Goal: Transaction & Acquisition: Purchase product/service

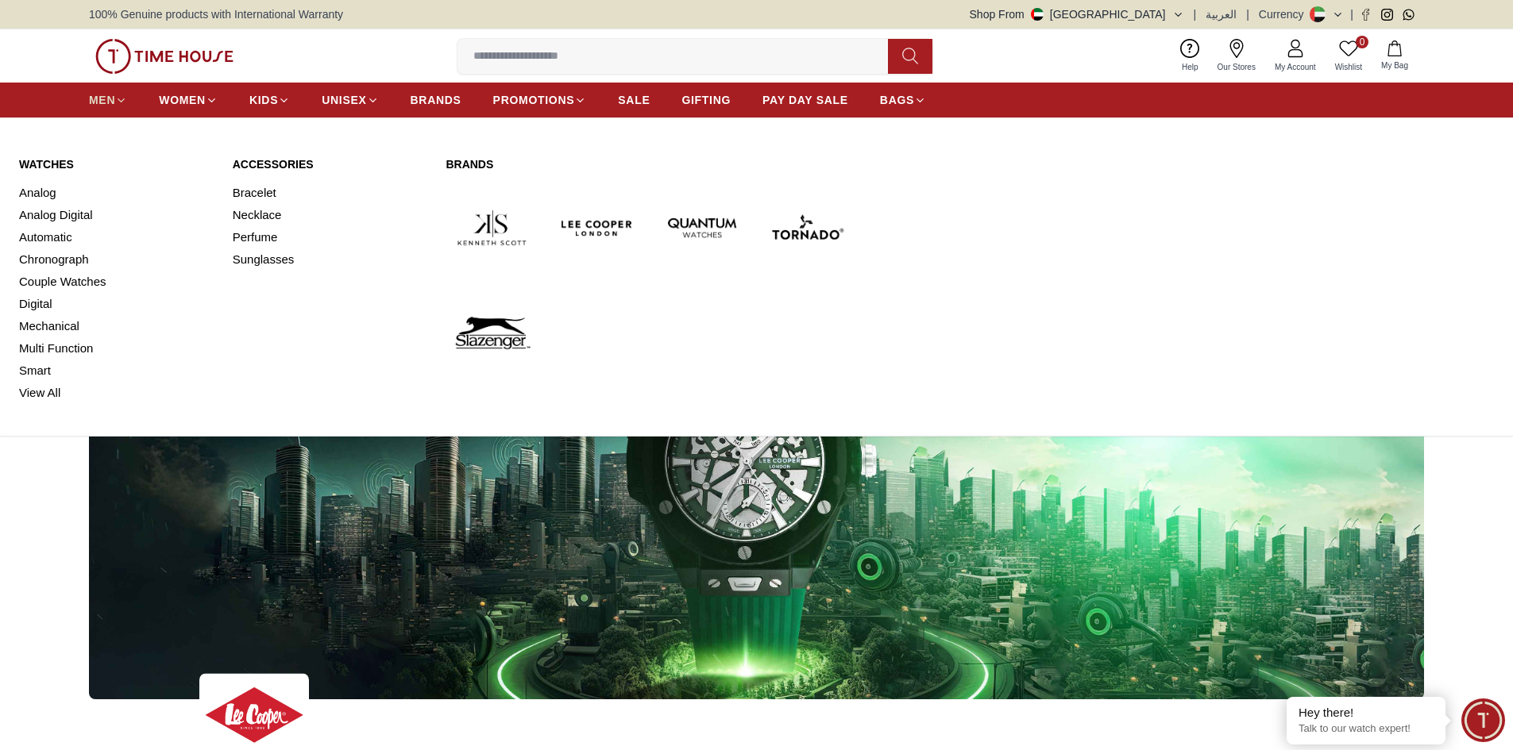
click at [108, 103] on span "MEN" at bounding box center [102, 100] width 26 height 16
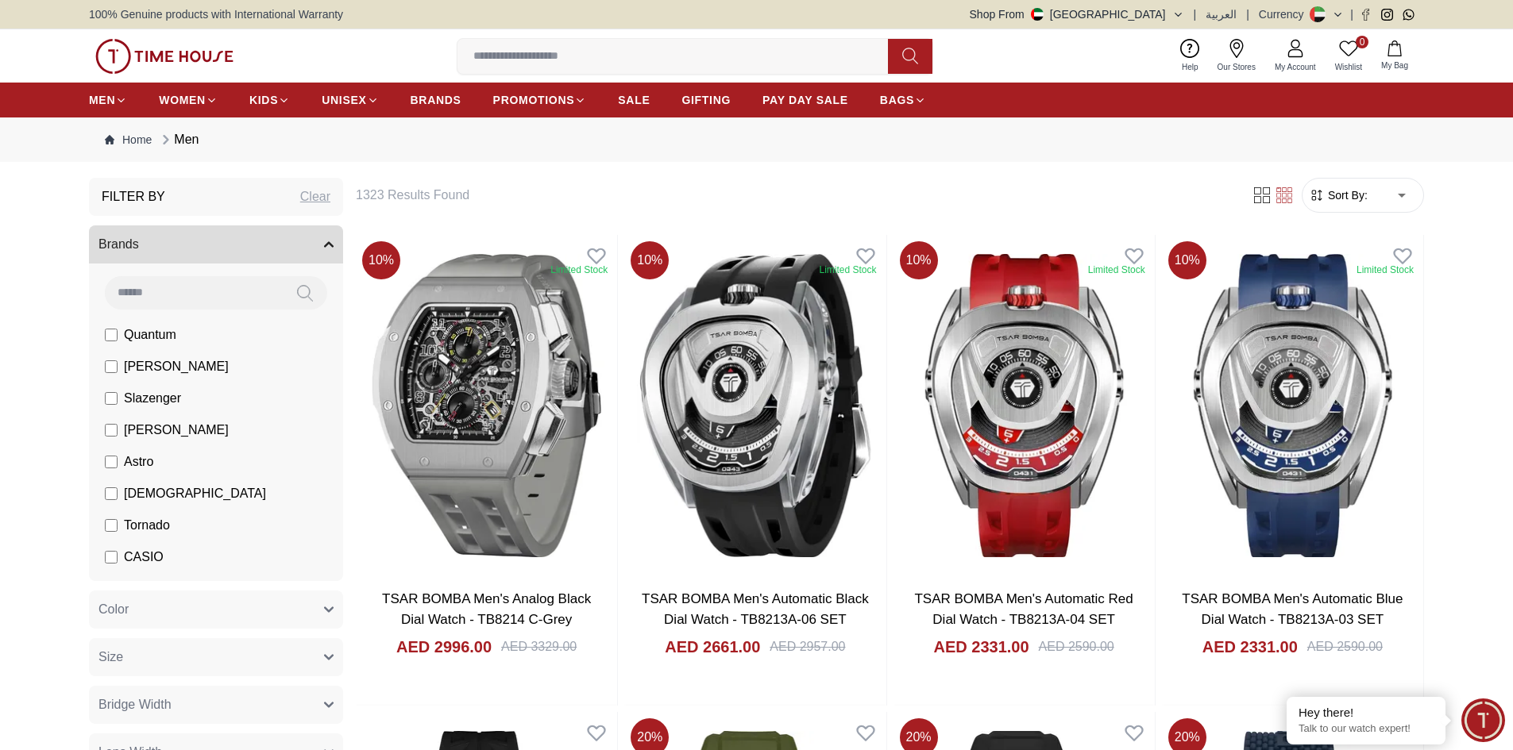
click at [112, 357] on li "[PERSON_NAME]" at bounding box center [219, 367] width 248 height 32
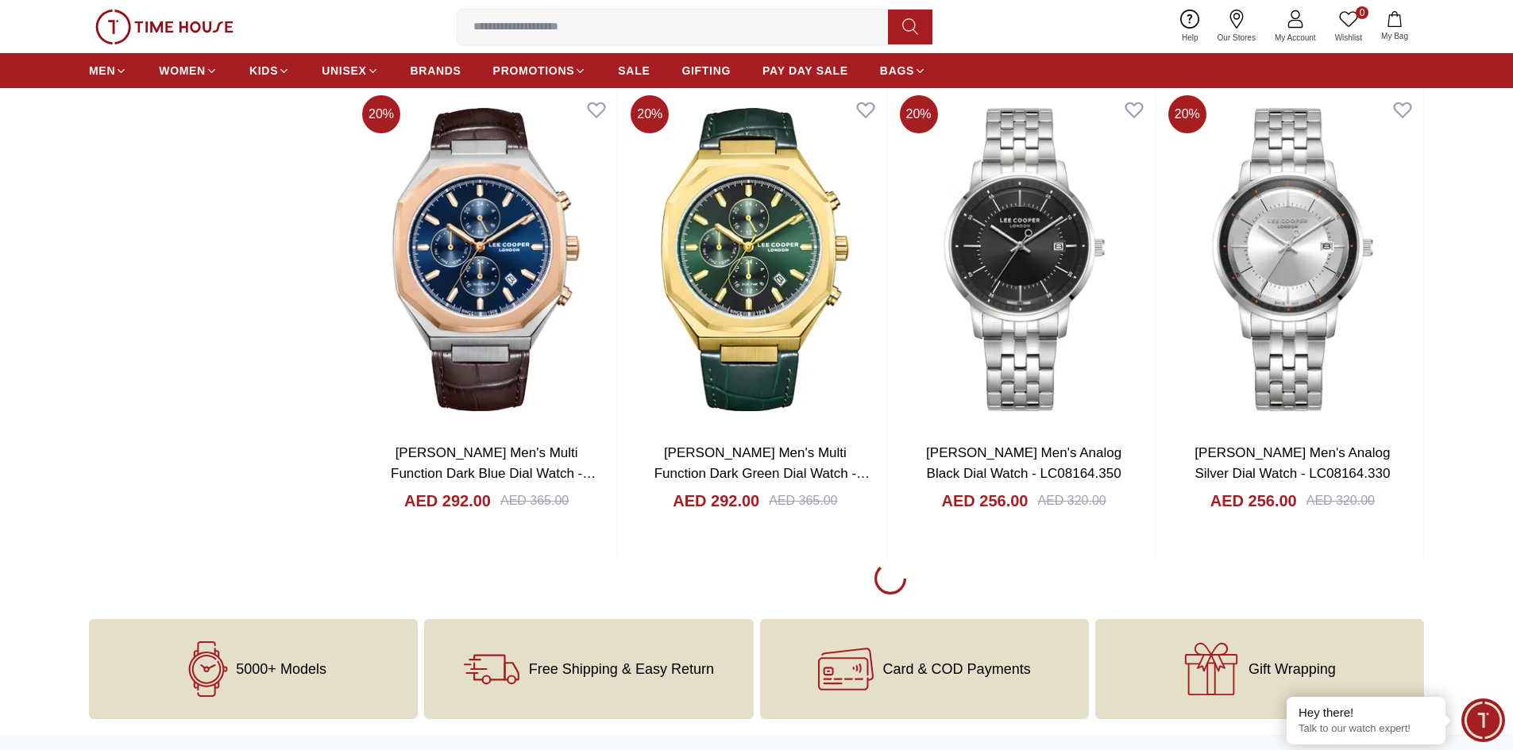
scroll to position [2144, 0]
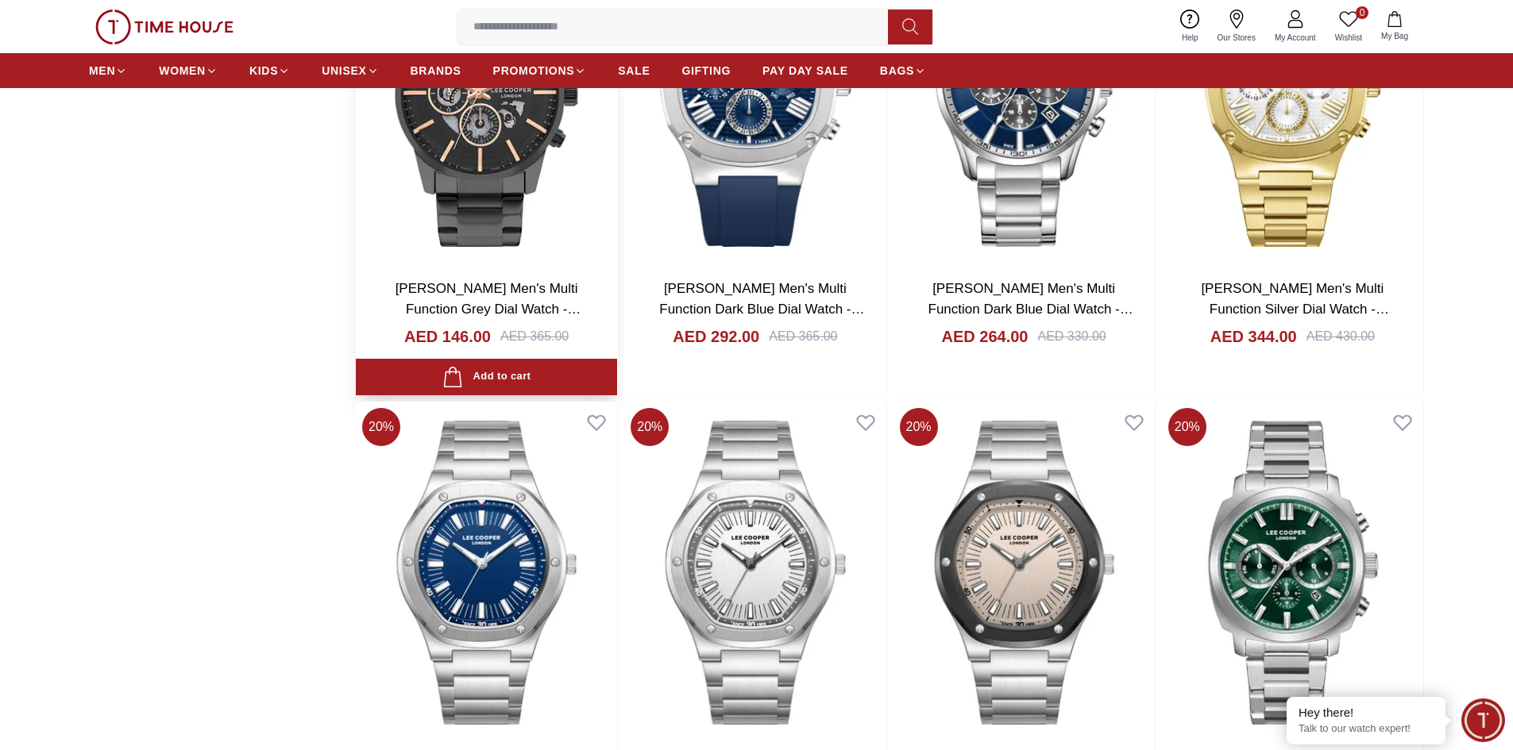
scroll to position [3018, 0]
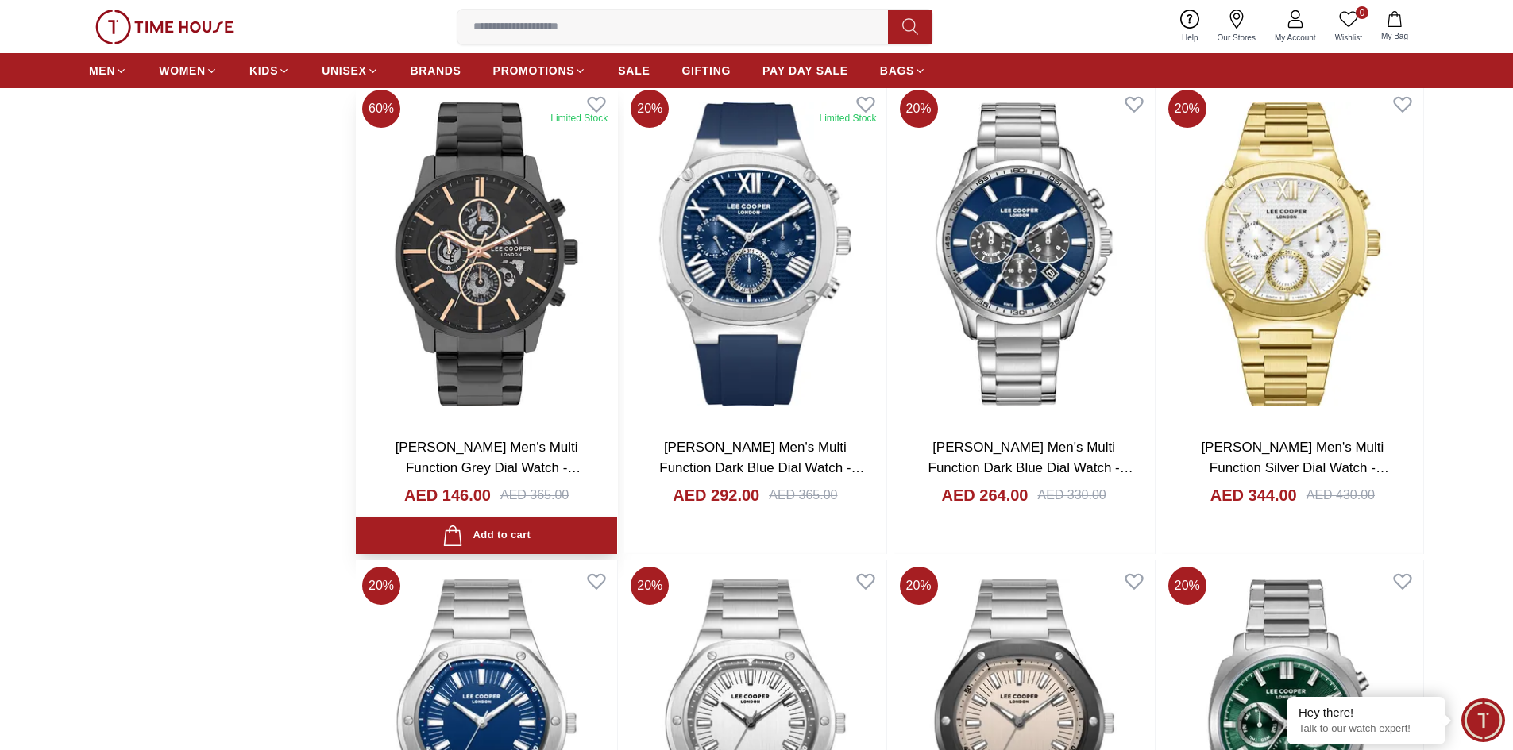
click at [504, 354] on img at bounding box center [486, 253] width 261 height 341
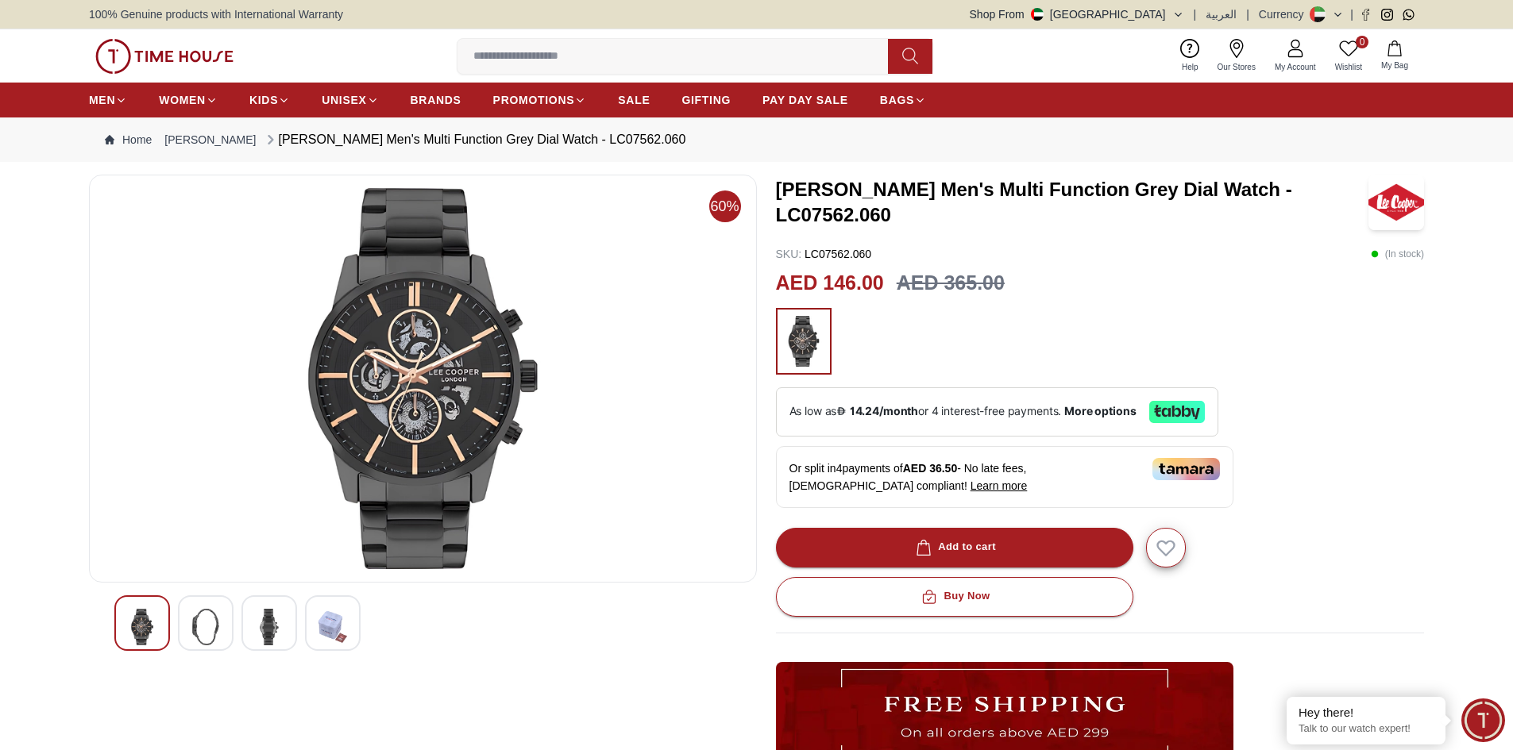
click at [342, 625] on img at bounding box center [332, 627] width 29 height 37
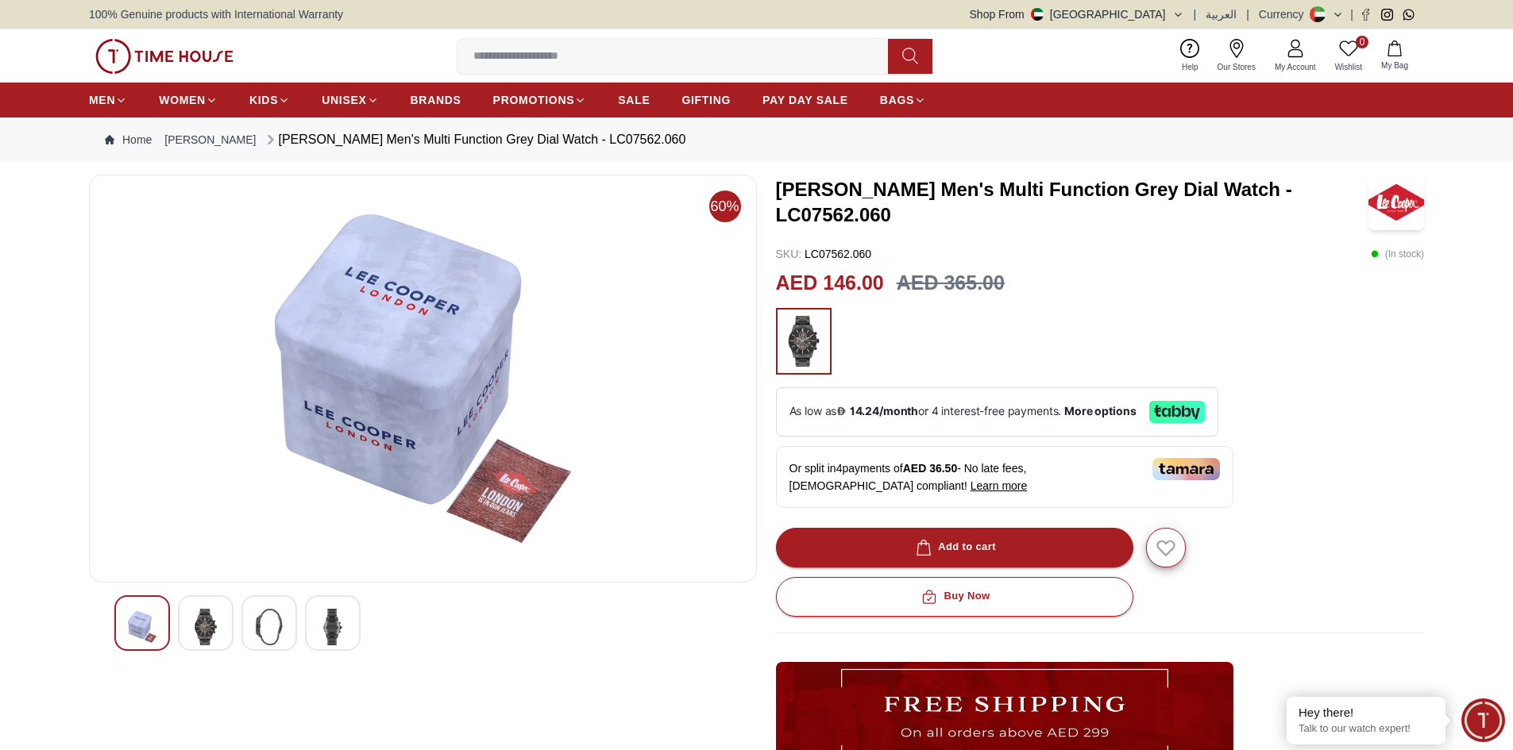
click at [274, 631] on img at bounding box center [269, 627] width 29 height 37
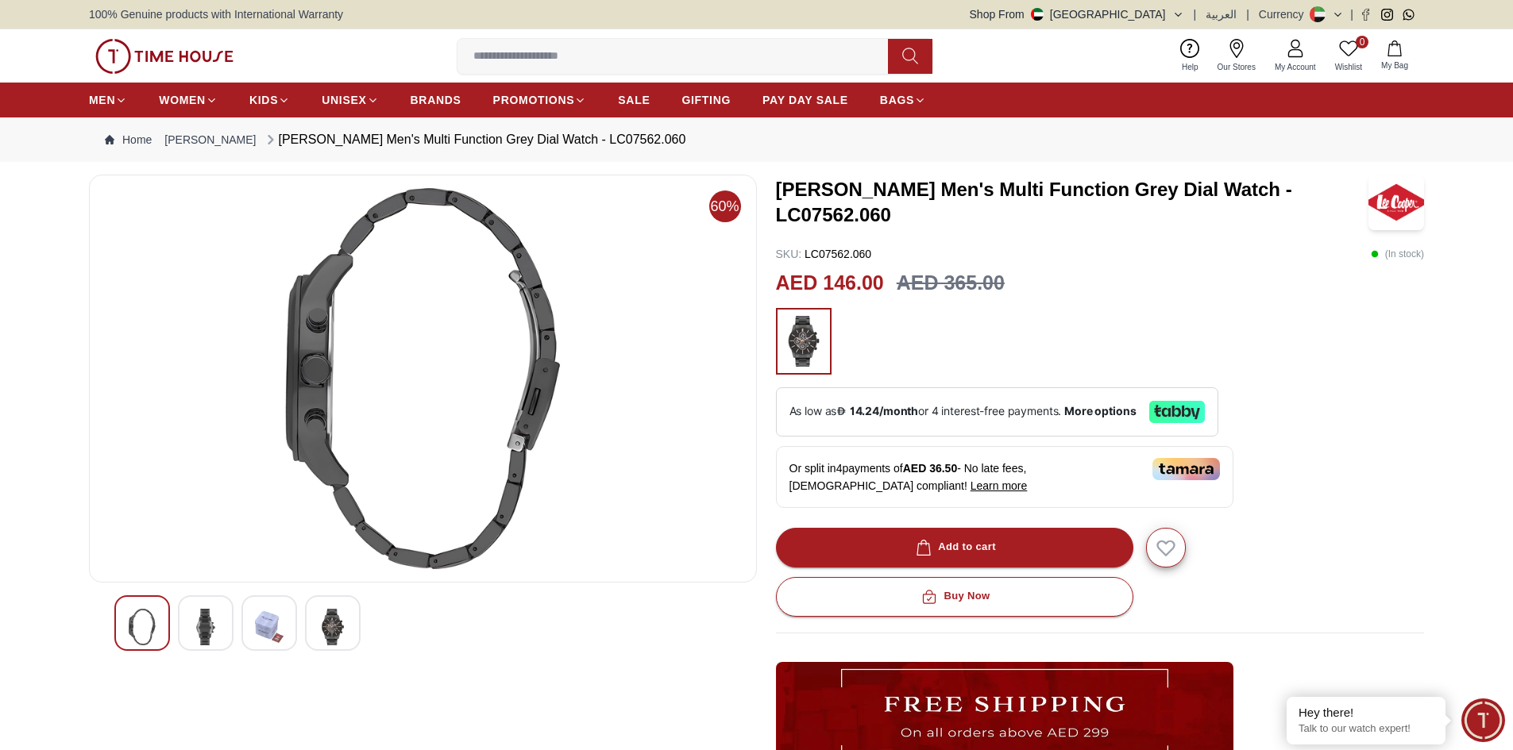
click at [210, 629] on img at bounding box center [205, 627] width 29 height 37
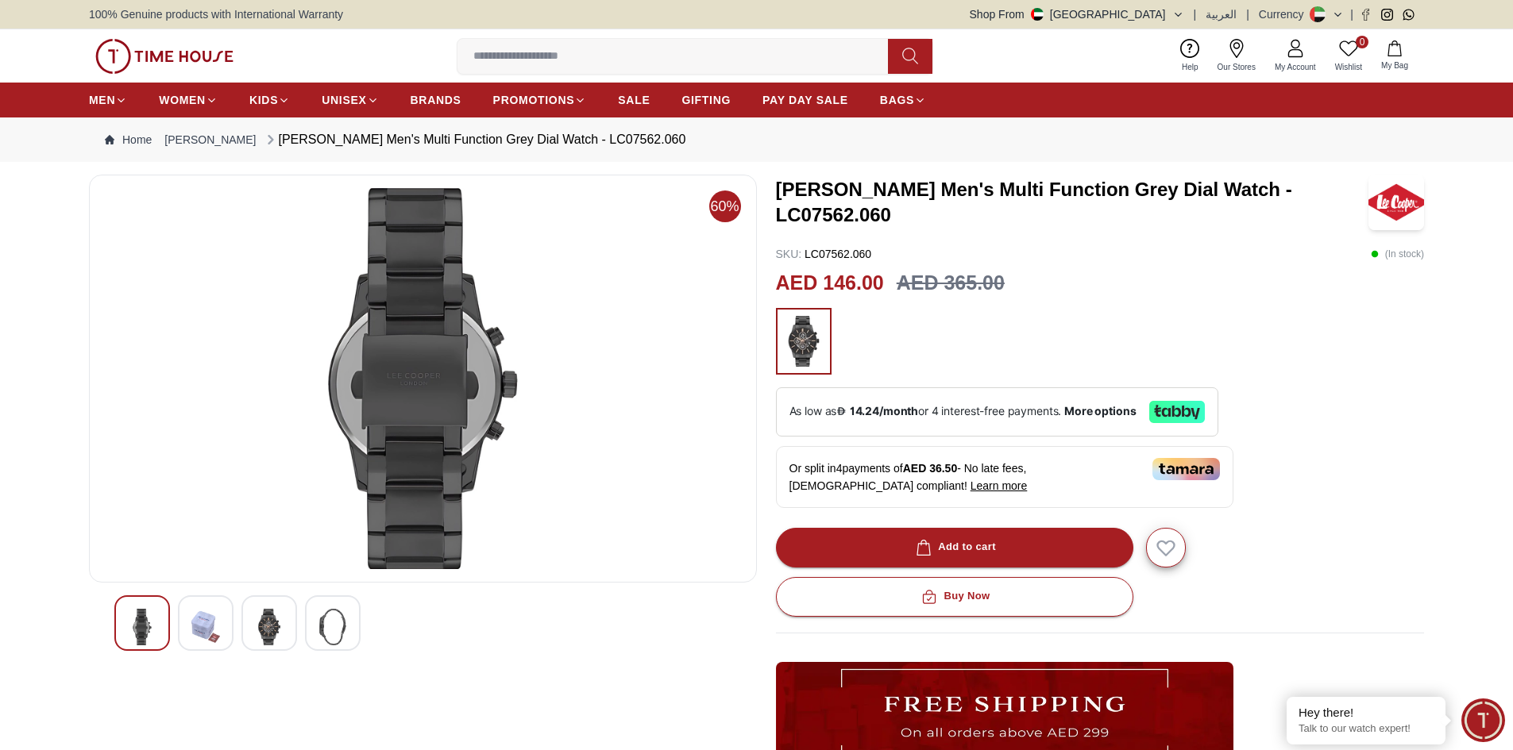
click at [160, 628] on div at bounding box center [142, 624] width 56 height 56
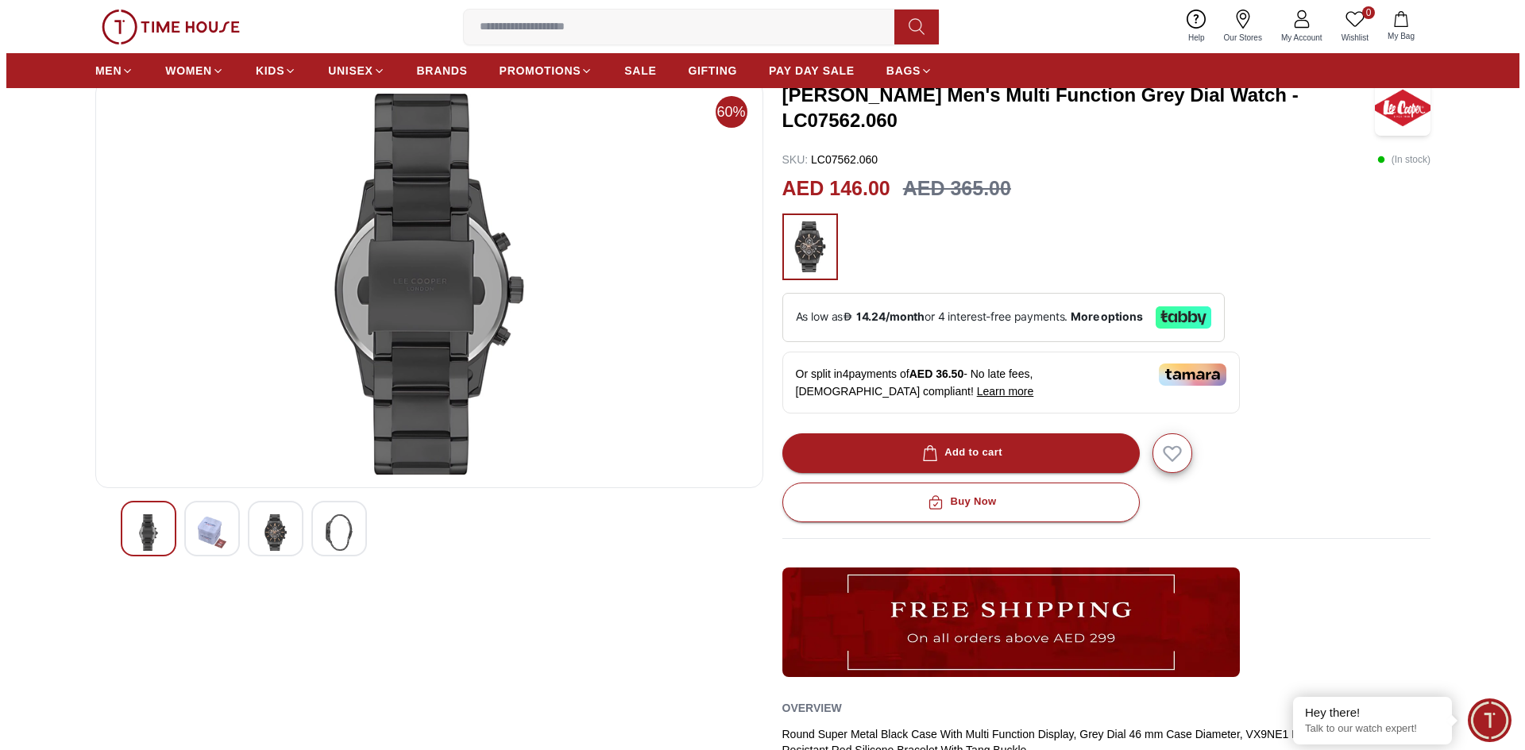
scroll to position [159, 0]
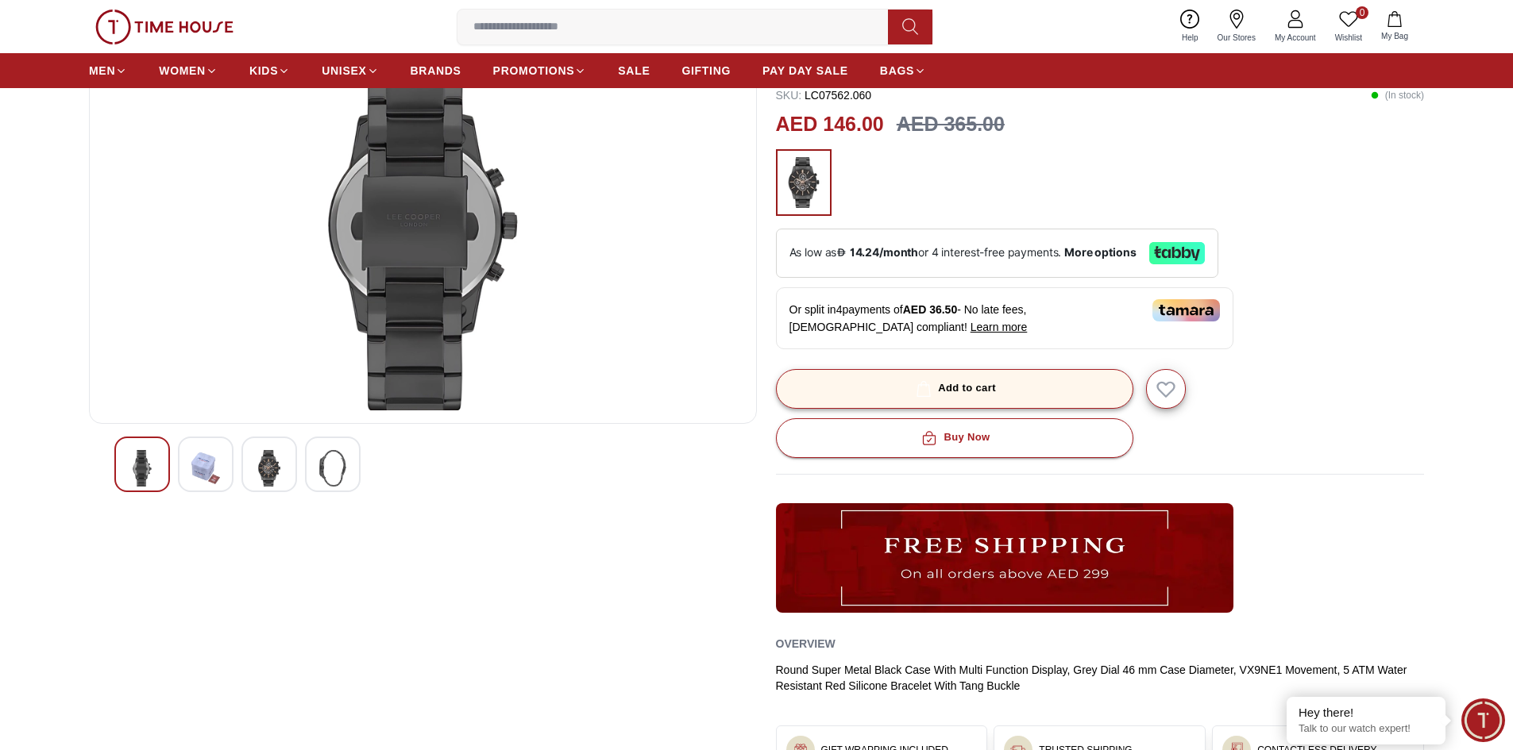
click at [973, 393] on div "Add to cart" at bounding box center [953, 389] width 83 height 18
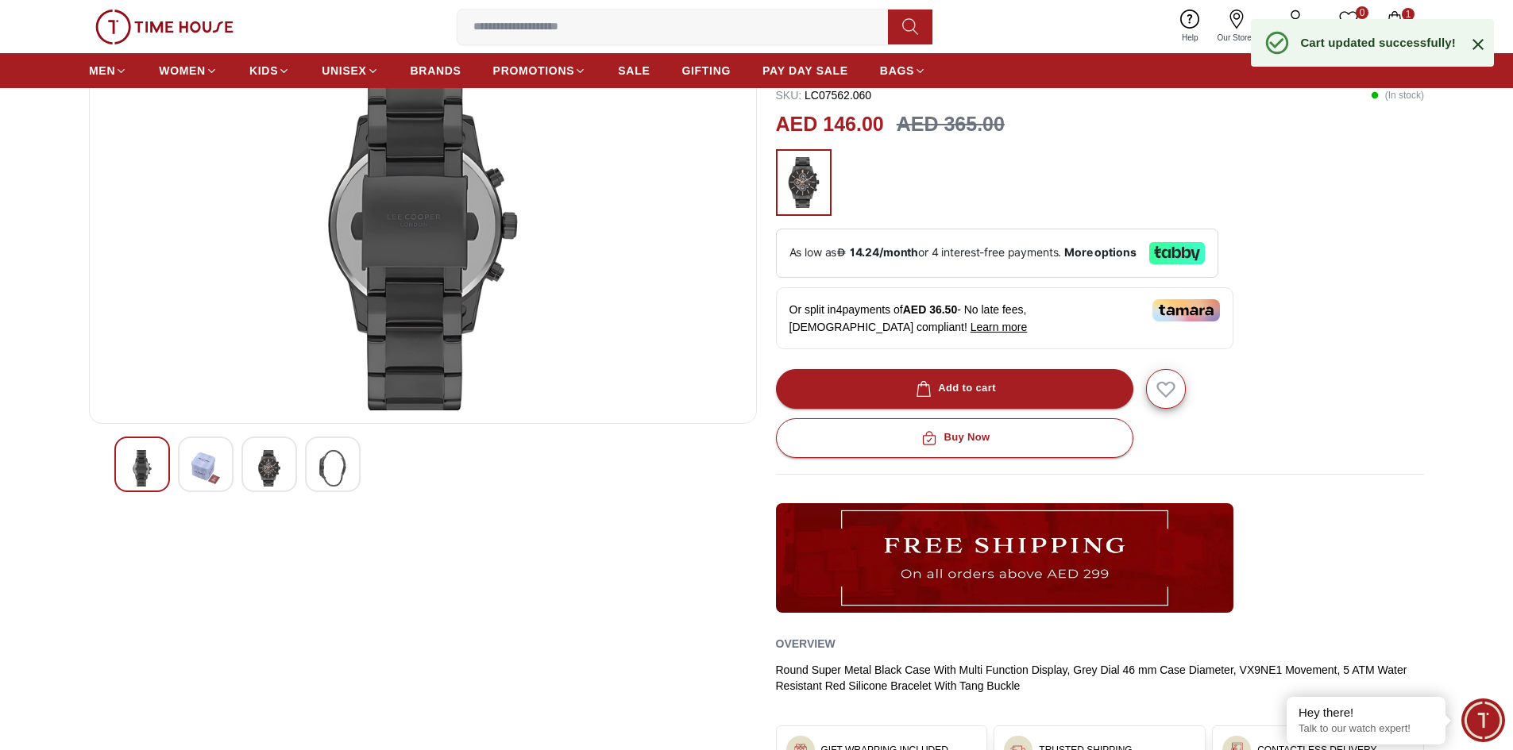
click at [1398, 14] on icon "button" at bounding box center [1394, 19] width 16 height 16
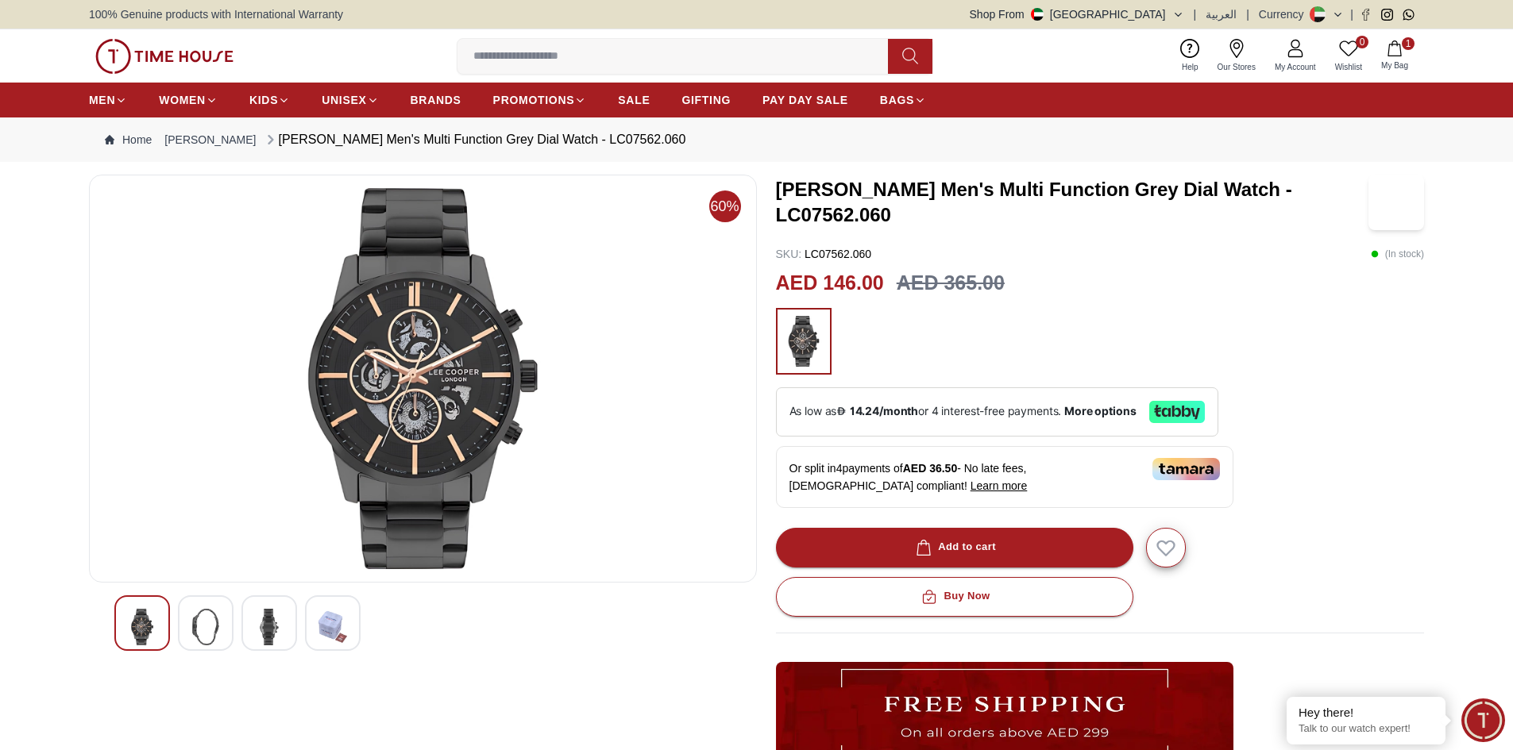
click at [274, 618] on img at bounding box center [269, 627] width 29 height 37
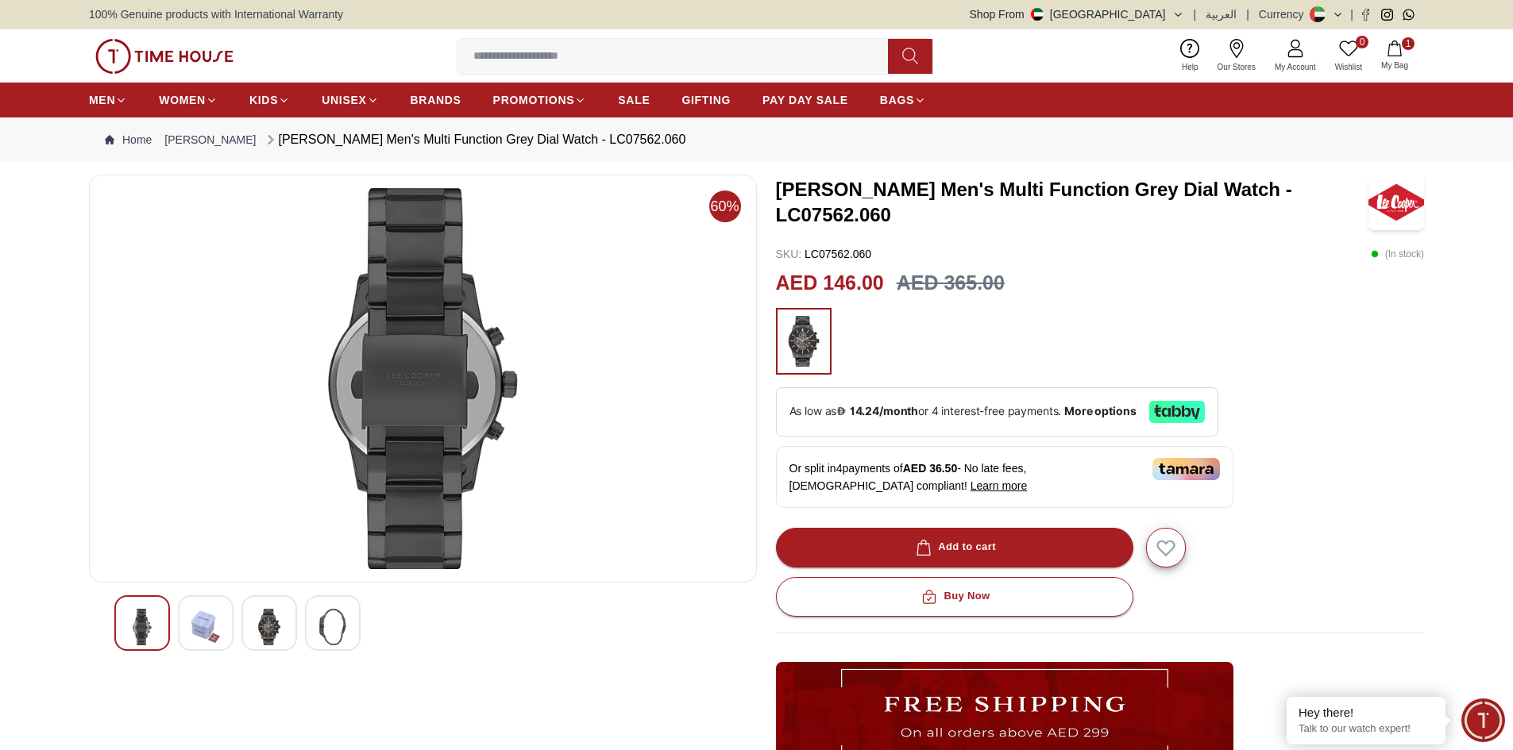
click at [145, 611] on img at bounding box center [142, 627] width 29 height 37
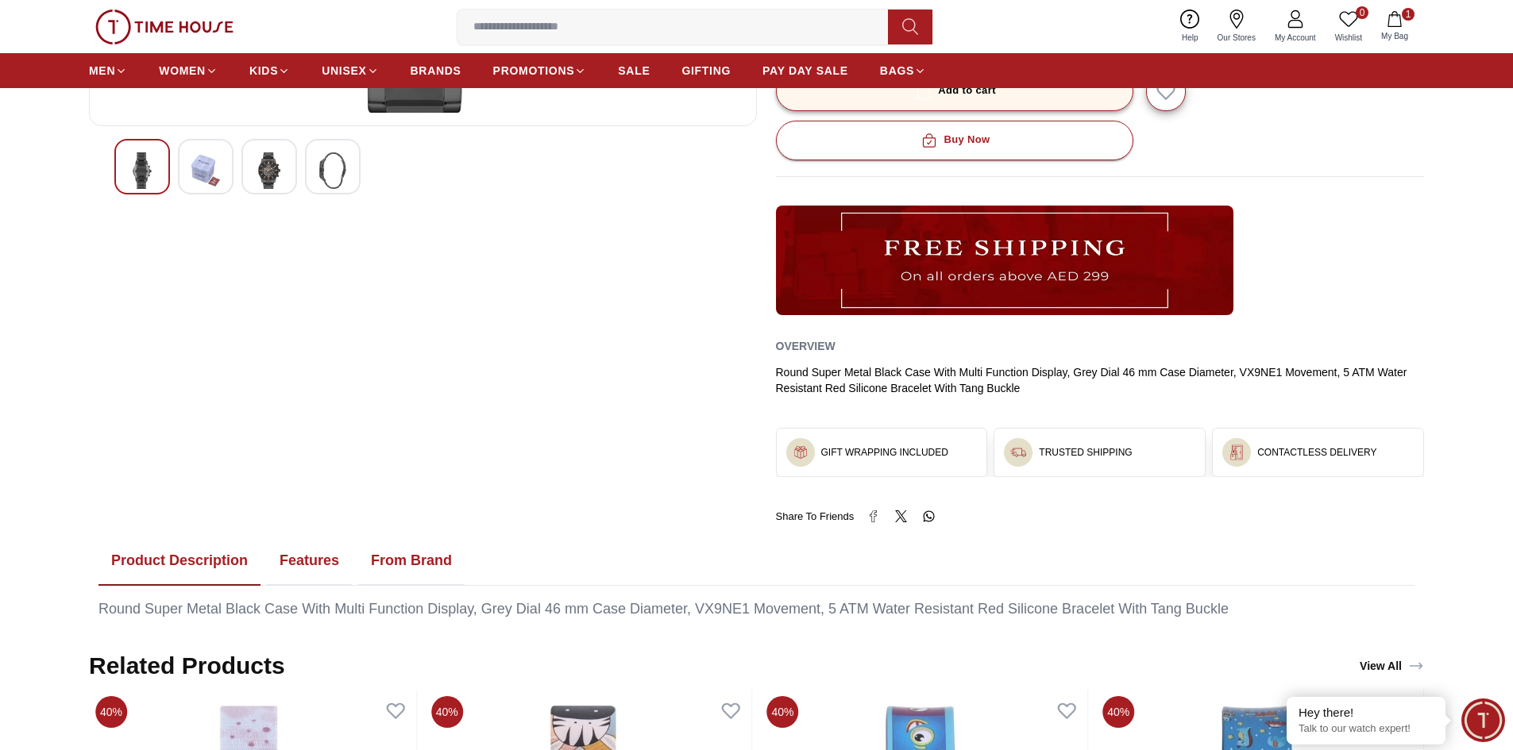
scroll to position [476, 0]
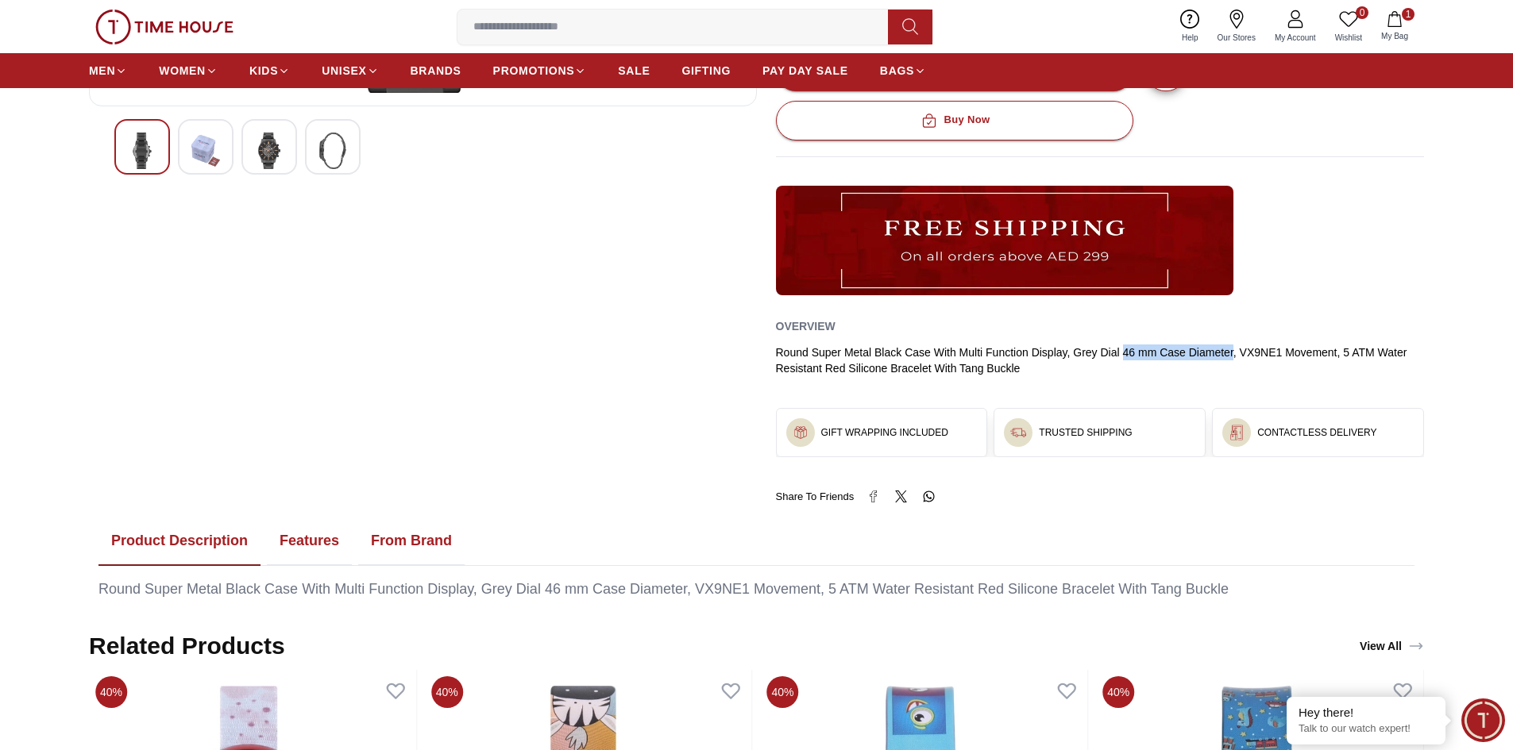
drag, startPoint x: 1124, startPoint y: 353, endPoint x: 1232, endPoint y: 357, distance: 108.1
click at [1232, 357] on div "Round Super Metal Black Case With Multi Function Display, Grey Dial 46 mm Case …" at bounding box center [1100, 361] width 649 height 32
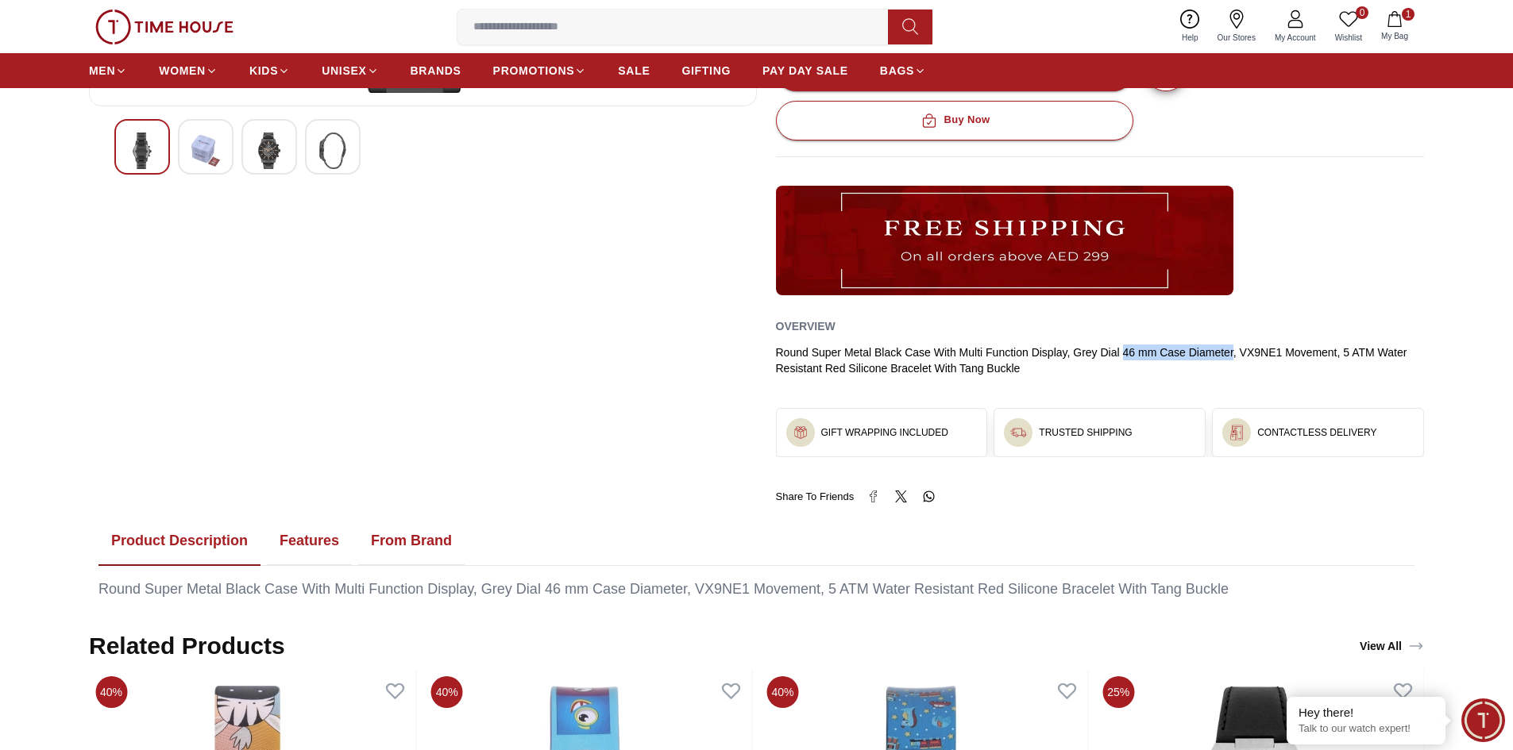
scroll to position [0, 0]
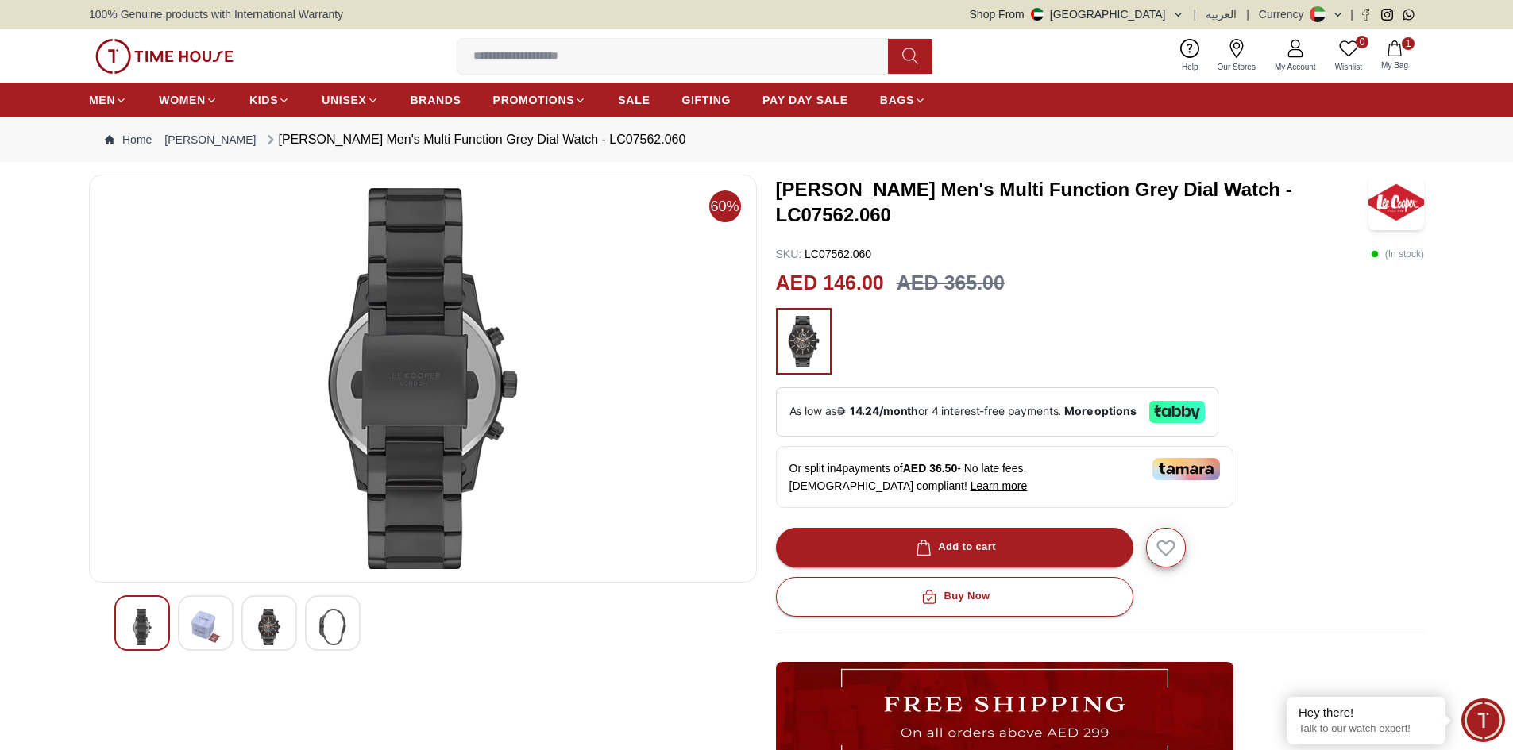
click at [267, 645] on img at bounding box center [269, 627] width 29 height 37
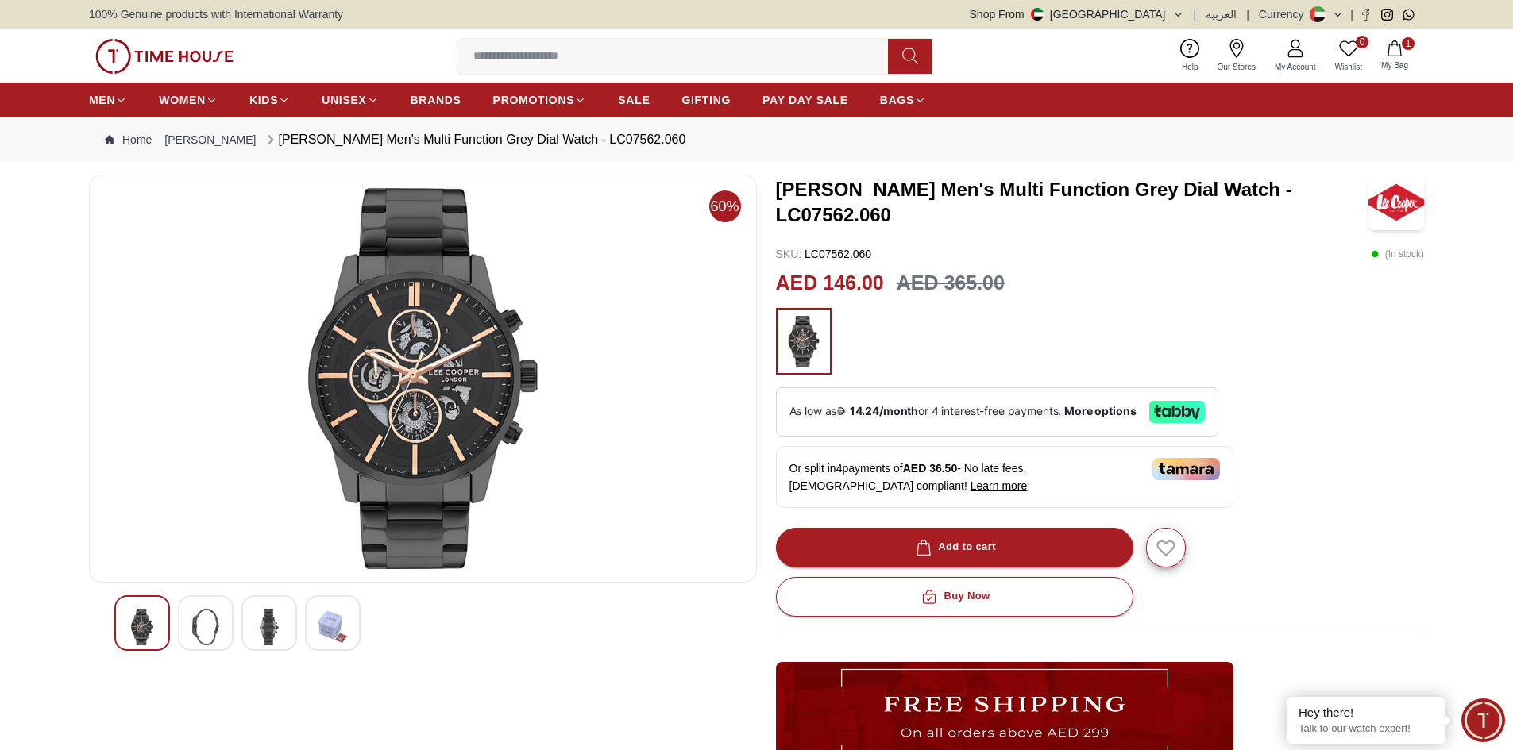
click at [221, 634] on div at bounding box center [206, 624] width 56 height 56
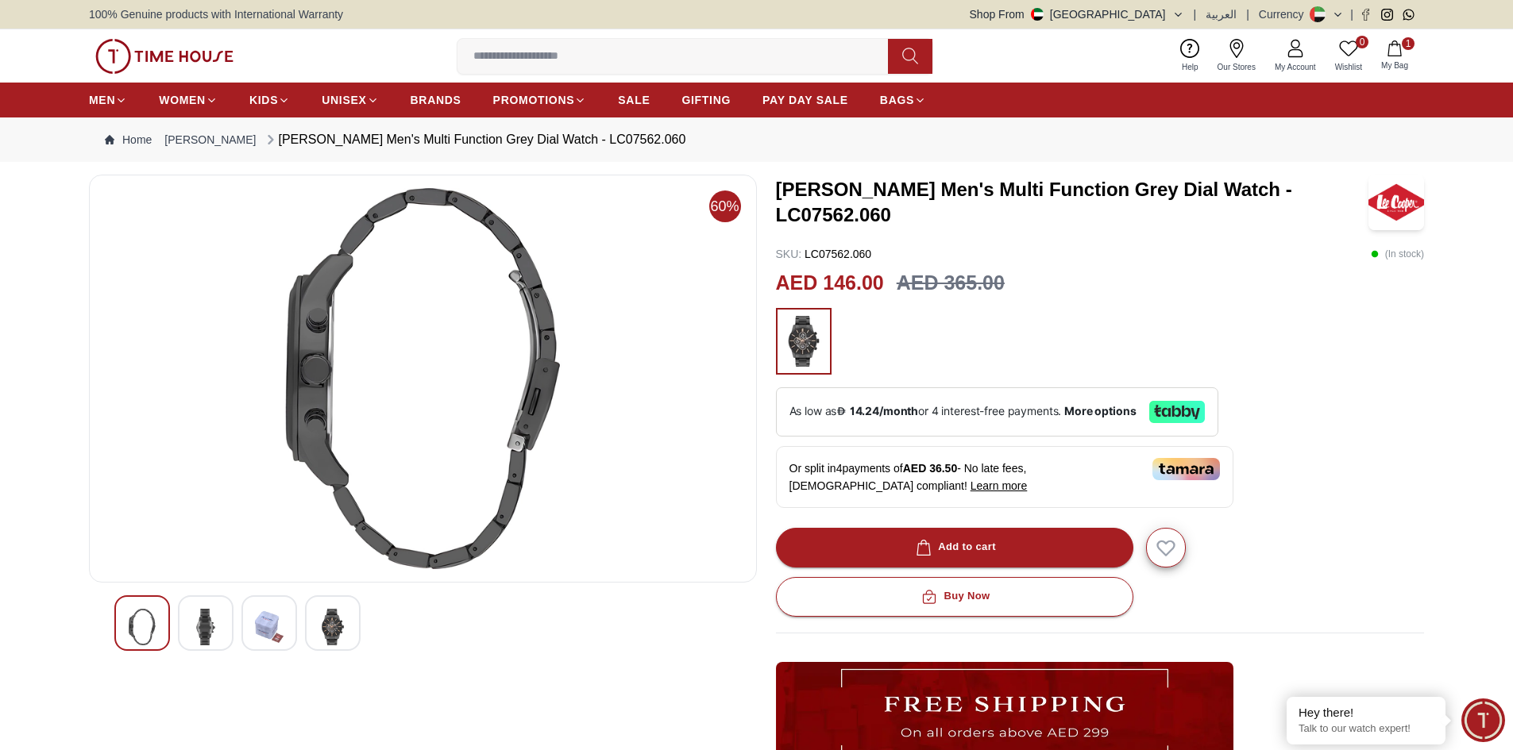
click at [257, 629] on img at bounding box center [269, 627] width 29 height 37
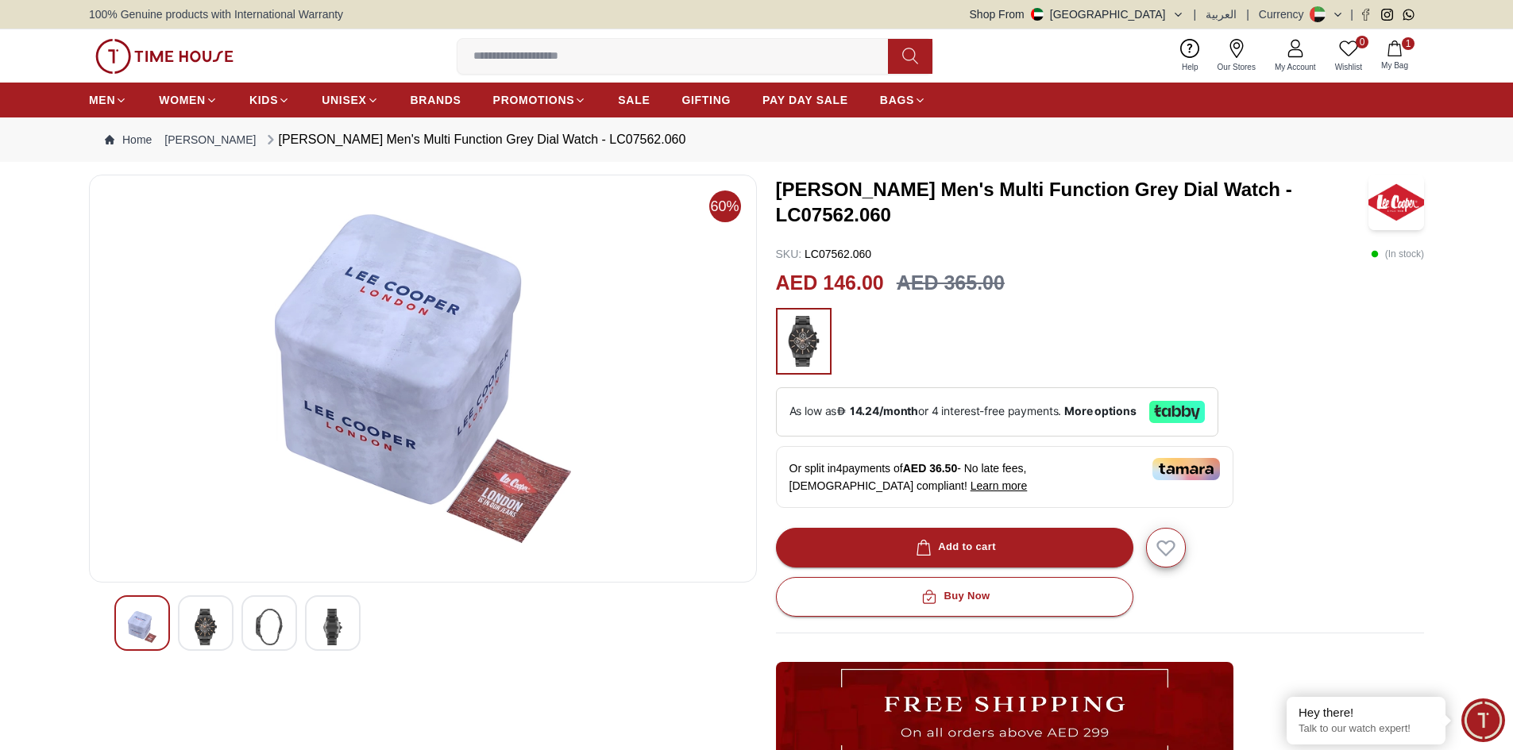
click at [320, 634] on img at bounding box center [332, 627] width 29 height 37
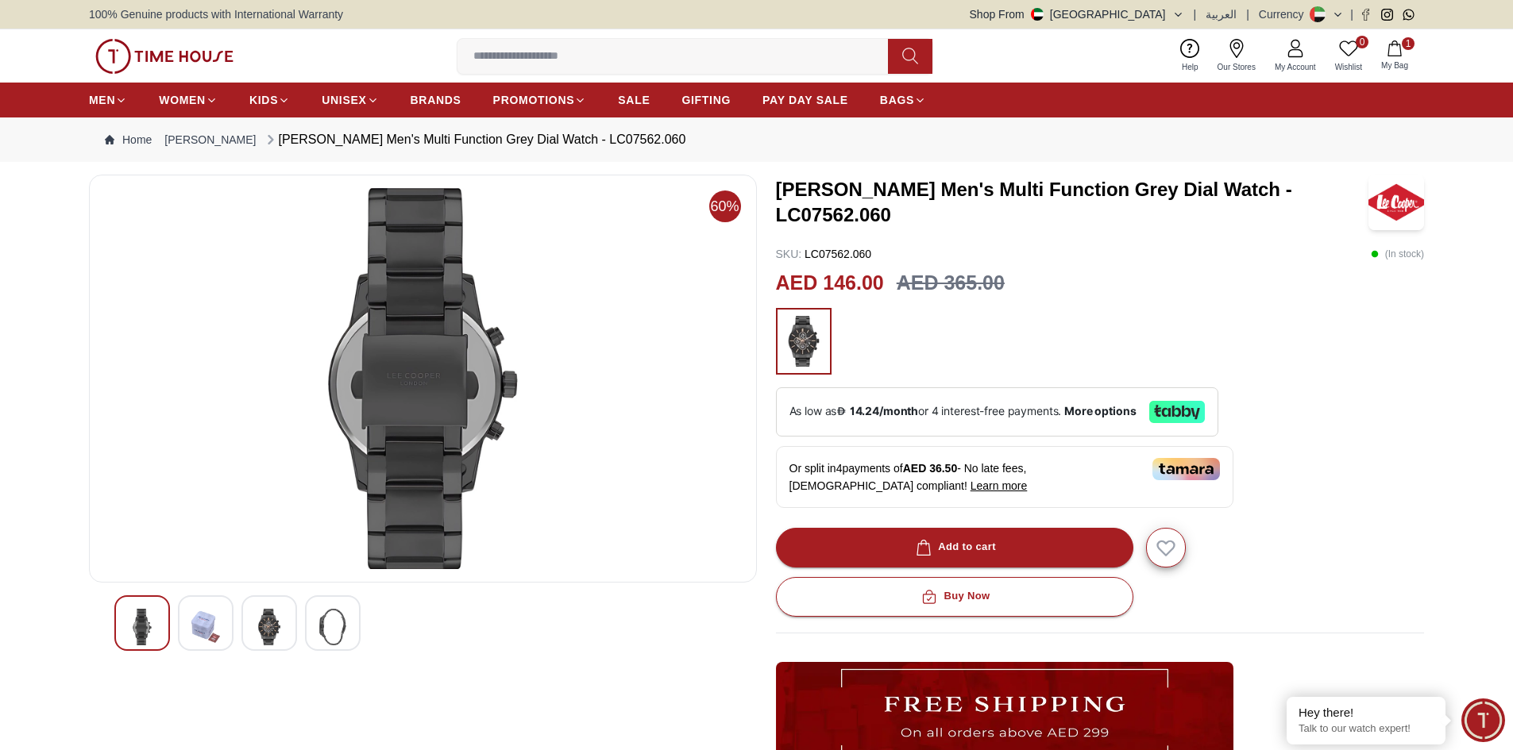
click at [268, 633] on img at bounding box center [269, 627] width 29 height 37
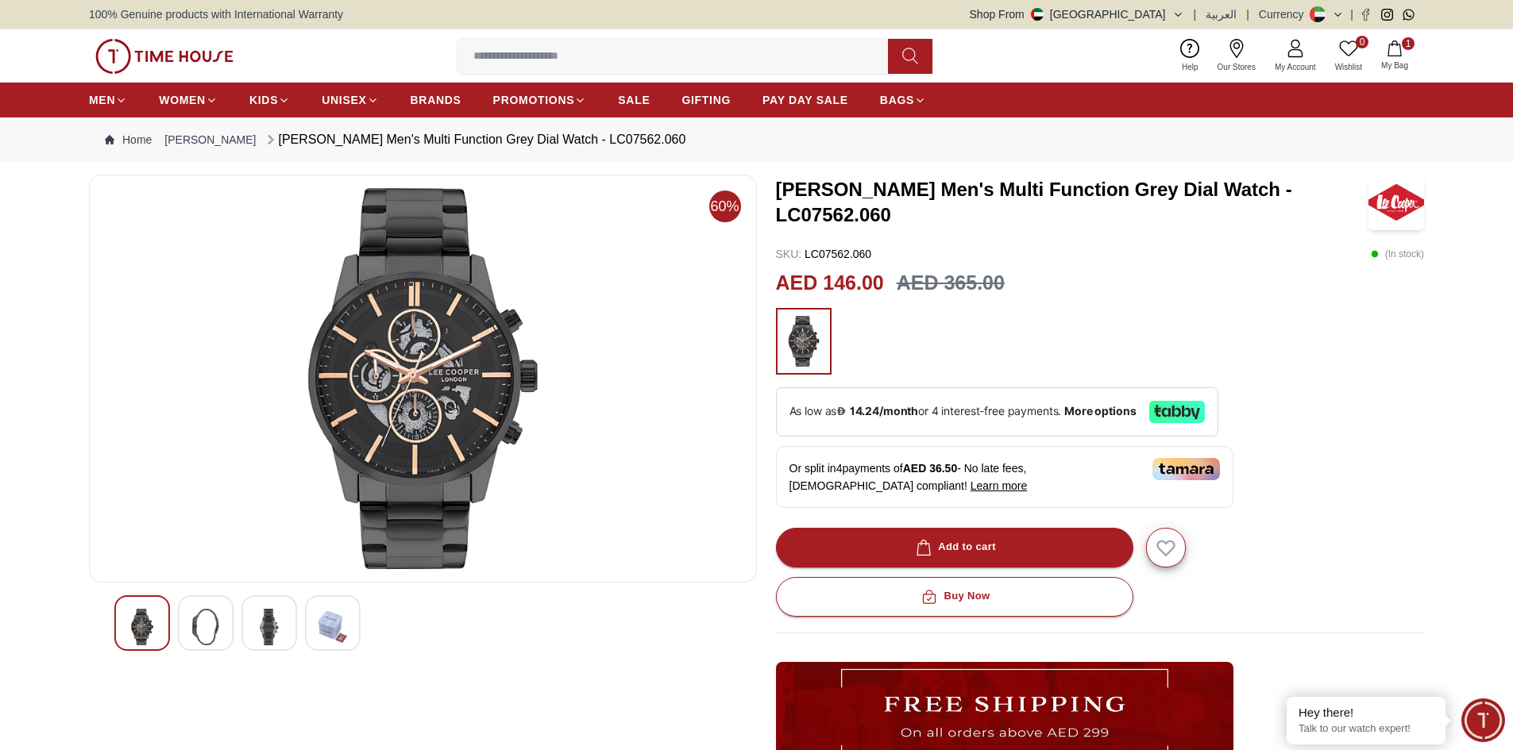
click at [326, 635] on img at bounding box center [332, 627] width 29 height 37
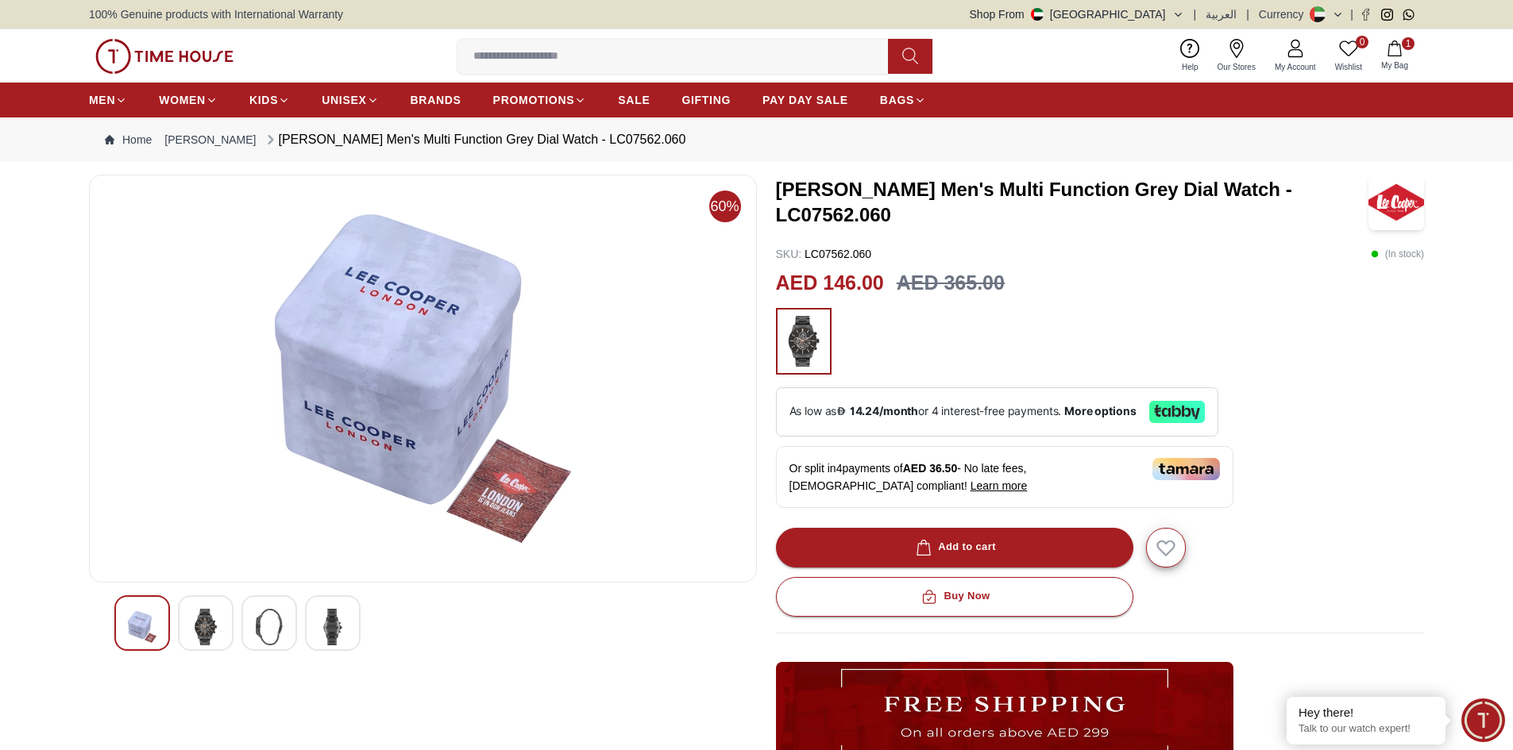
click at [283, 631] on img at bounding box center [269, 627] width 29 height 37
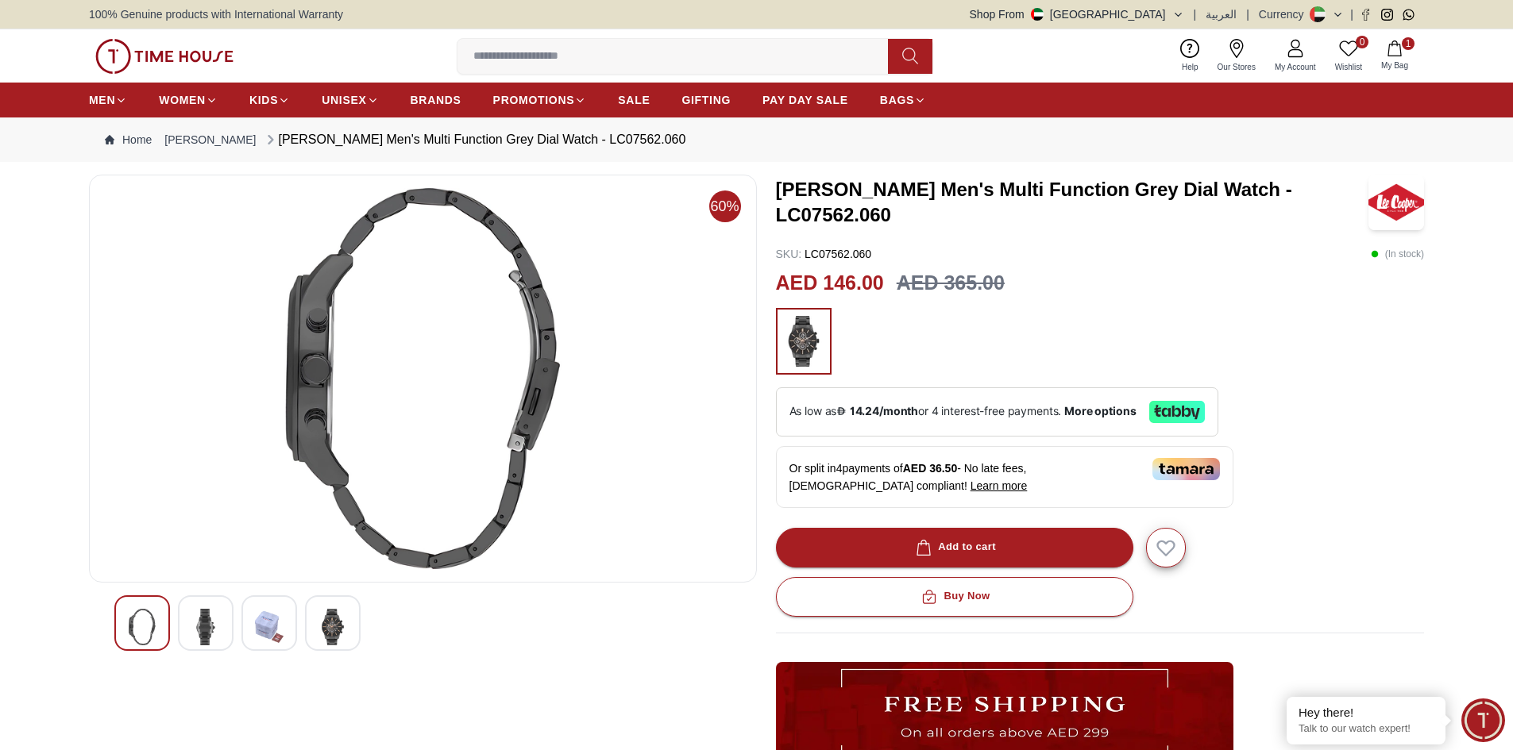
click at [199, 631] on img at bounding box center [205, 627] width 29 height 37
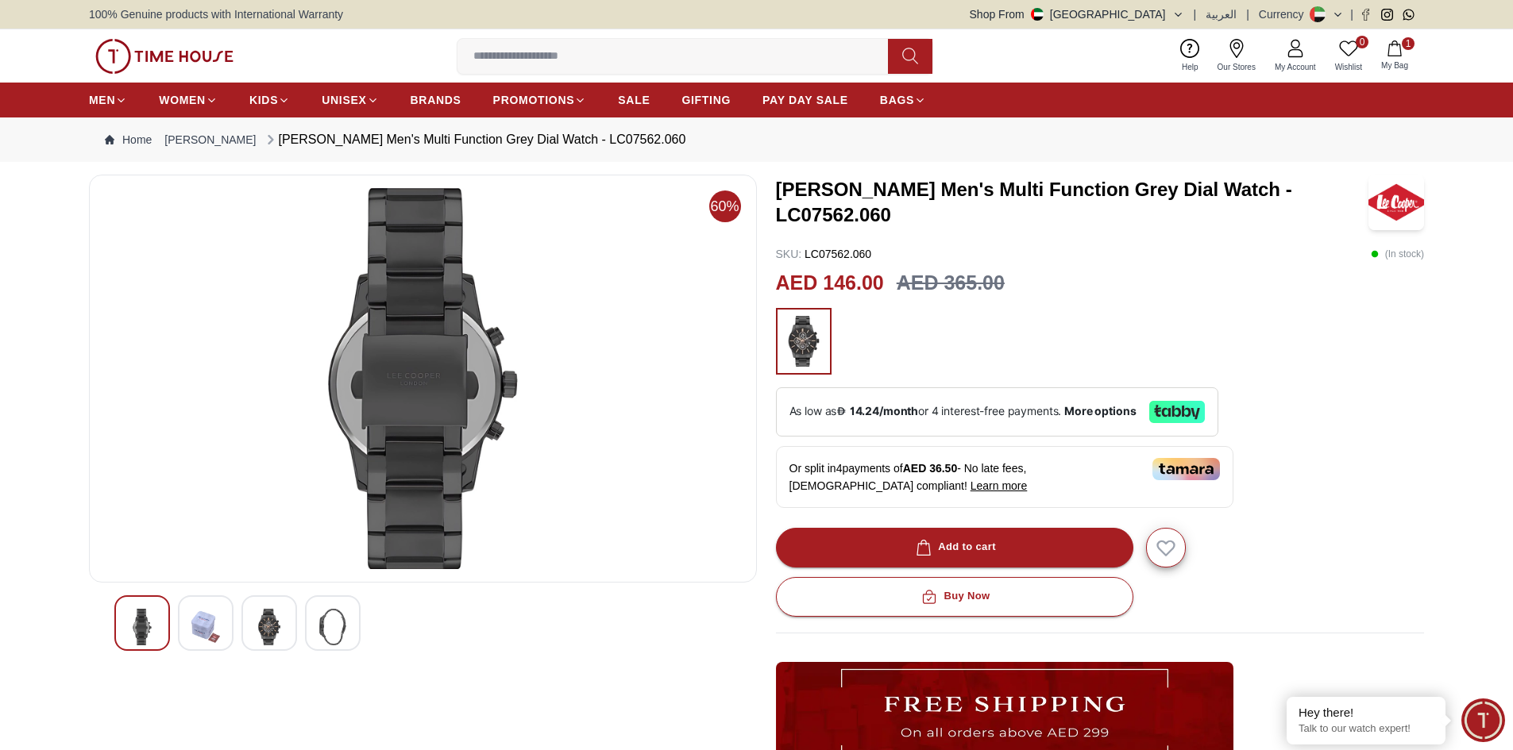
click at [280, 615] on img at bounding box center [269, 627] width 29 height 37
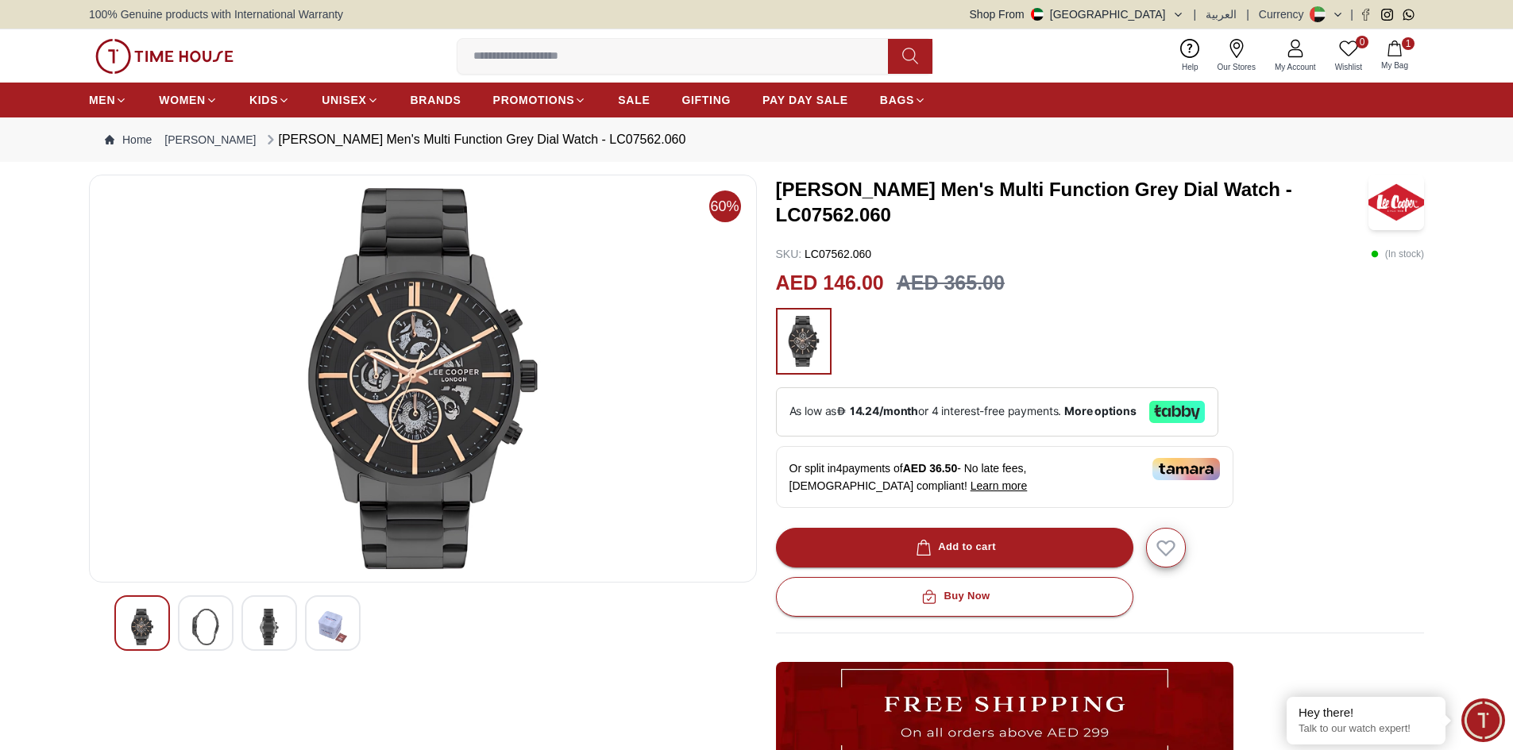
click at [1411, 44] on span "1" at bounding box center [1408, 43] width 13 height 13
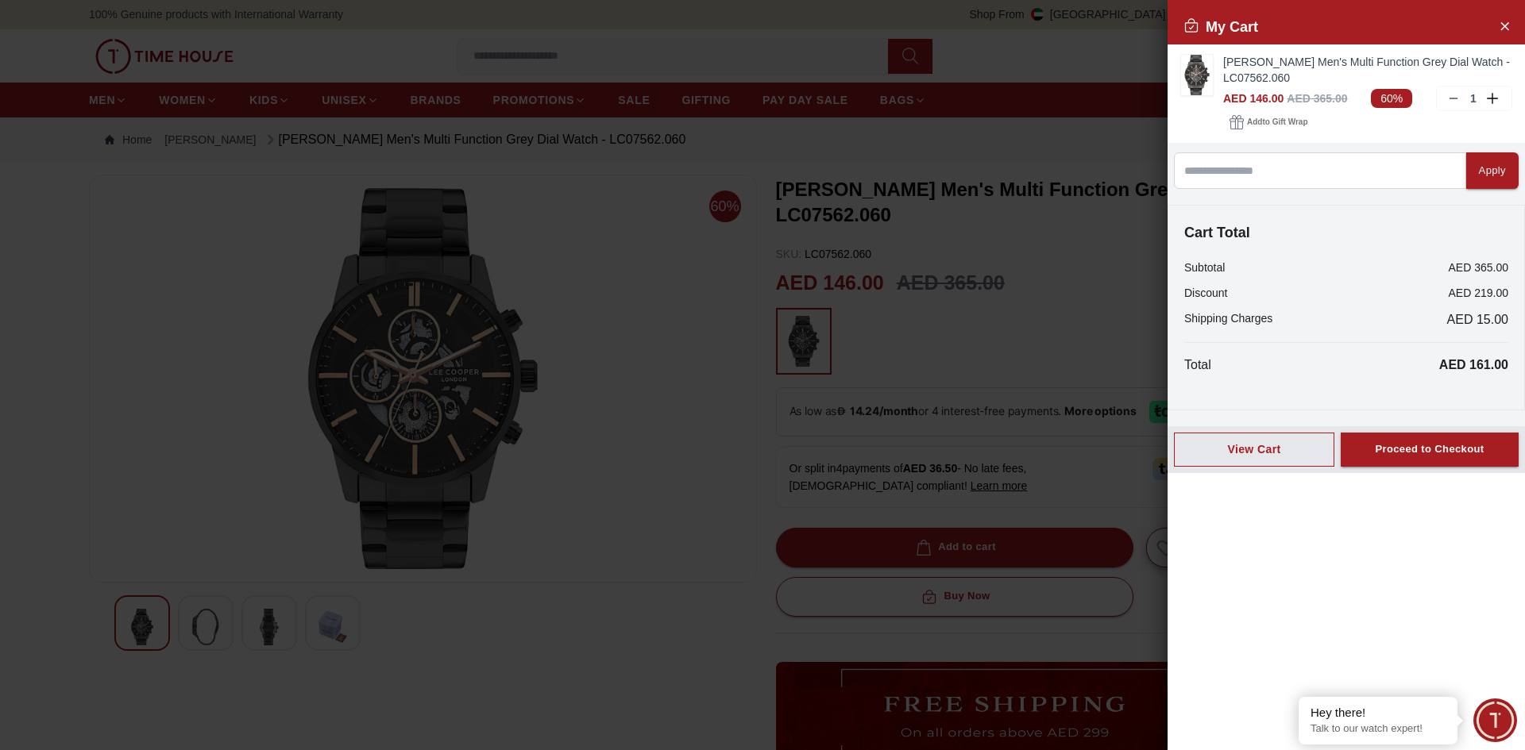
click at [601, 573] on div at bounding box center [762, 375] width 1525 height 750
